Goal: Information Seeking & Learning: Learn about a topic

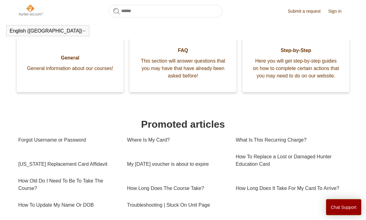
scroll to position [132, 0]
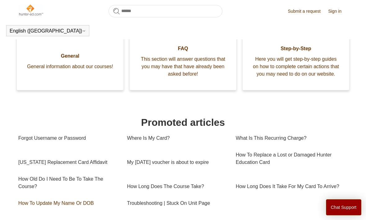
click at [27, 212] on link "How To Update My Name Or DOB" at bounding box center [67, 203] width 99 height 17
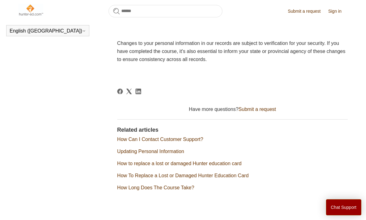
scroll to position [296, 0]
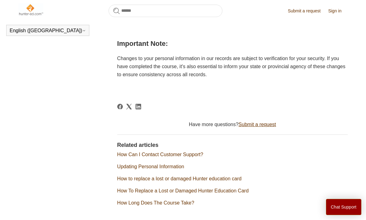
click at [270, 122] on link "Submit a request" at bounding box center [258, 124] width 38 height 5
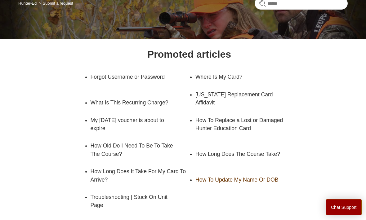
scroll to position [58, 0]
click at [275, 180] on link "How To Update My Name Or DOB" at bounding box center [239, 179] width 89 height 17
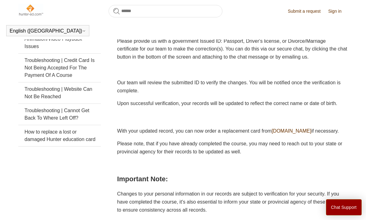
scroll to position [161, 0]
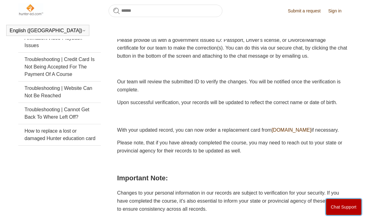
click at [347, 203] on button "Chat Support" at bounding box center [344, 207] width 36 height 16
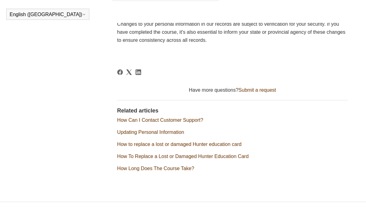
scroll to position [314, 0]
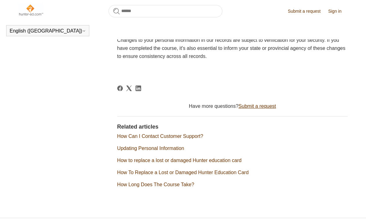
click at [265, 104] on link "Submit a request" at bounding box center [258, 106] width 38 height 5
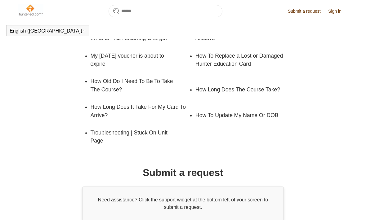
scroll to position [129, 0]
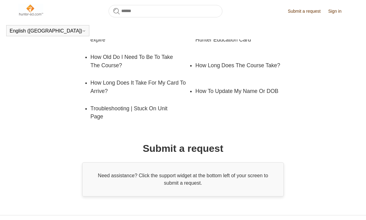
click at [271, 180] on div "Need assistance? Click the support widget at the bottom left of your screen to …" at bounding box center [183, 180] width 202 height 34
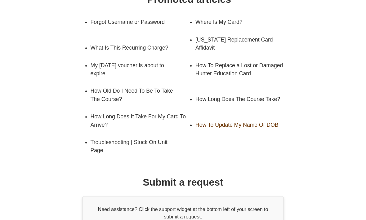
scroll to position [113, 0]
click at [274, 123] on link "How To Update My Name Or DOB" at bounding box center [239, 124] width 89 height 17
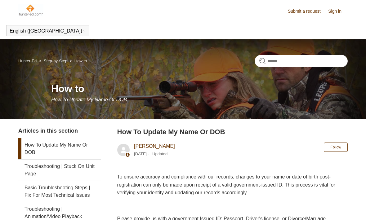
click at [306, 12] on link "Submit a request" at bounding box center [307, 11] width 39 height 7
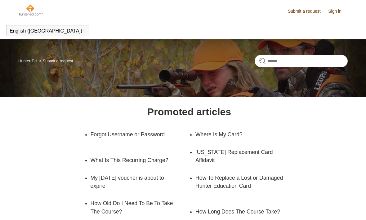
click at [337, 10] on link "Sign in" at bounding box center [338, 11] width 20 height 7
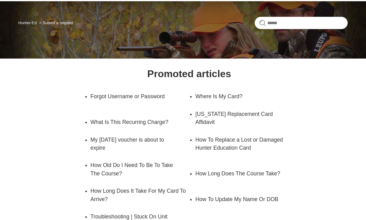
scroll to position [80, 0]
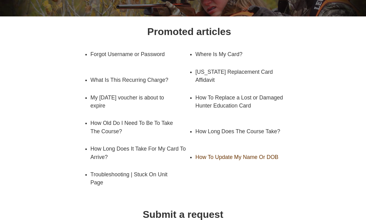
click at [272, 158] on link "How To Update My Name Or DOB" at bounding box center [239, 157] width 89 height 17
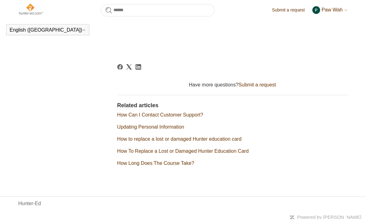
scroll to position [314, 0]
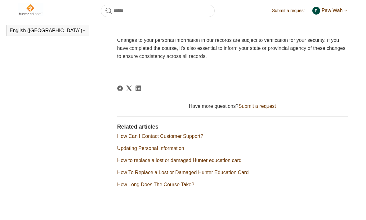
click at [342, 13] on span "Paw Wah" at bounding box center [332, 10] width 21 height 5
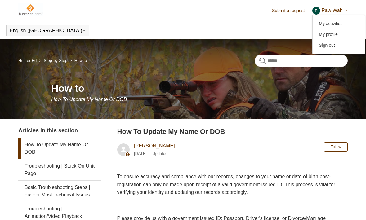
scroll to position [0, 0]
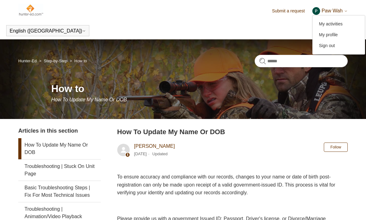
click at [33, 12] on img at bounding box center [30, 10] width 25 height 12
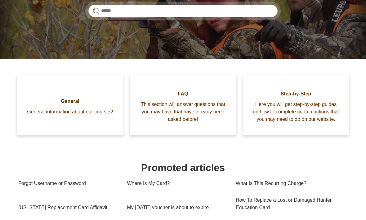
scroll to position [135, 0]
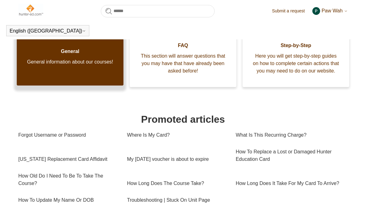
click at [33, 75] on link "General General information about our courses!" at bounding box center [70, 55] width 107 height 61
